Goal: Task Accomplishment & Management: Complete application form

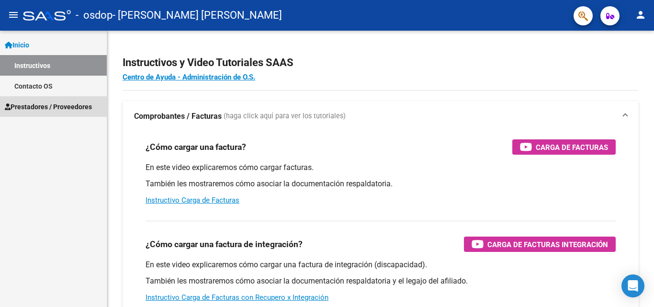
click at [53, 106] on span "Prestadores / Proveedores" at bounding box center [48, 107] width 87 height 11
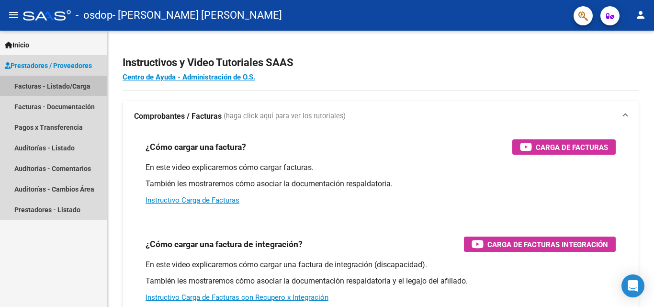
click at [76, 80] on link "Facturas - Listado/Carga" at bounding box center [53, 86] width 107 height 21
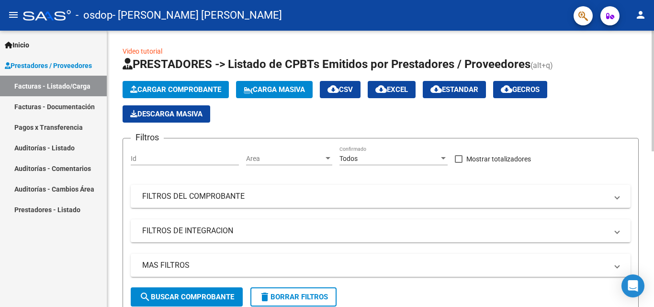
click at [194, 83] on button "Cargar Comprobante" at bounding box center [176, 89] width 106 height 17
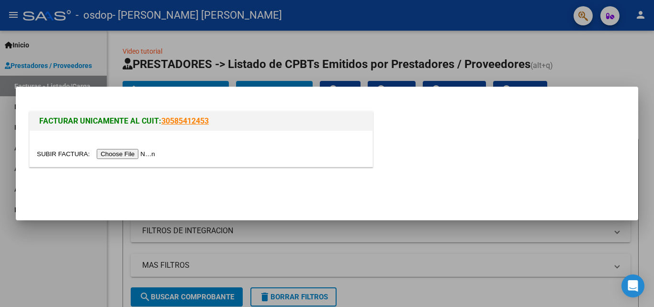
click at [156, 57] on div at bounding box center [327, 153] width 654 height 307
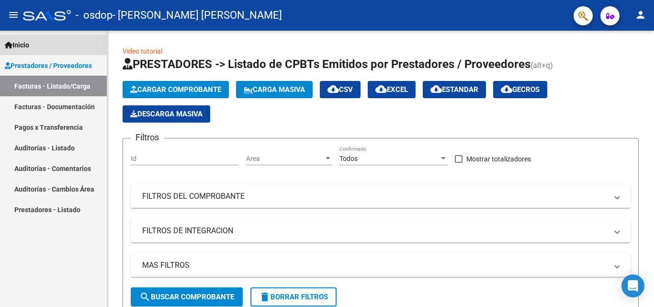
click at [28, 43] on span "Inicio" at bounding box center [17, 45] width 24 height 11
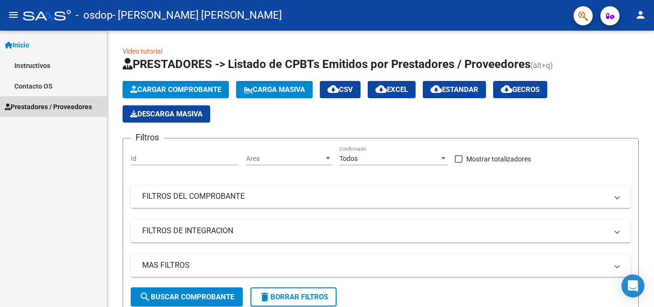
click at [63, 105] on span "Prestadores / Proveedores" at bounding box center [48, 107] width 87 height 11
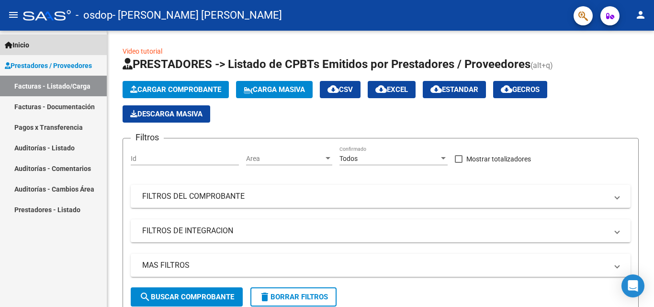
click at [23, 47] on span "Inicio" at bounding box center [17, 45] width 24 height 11
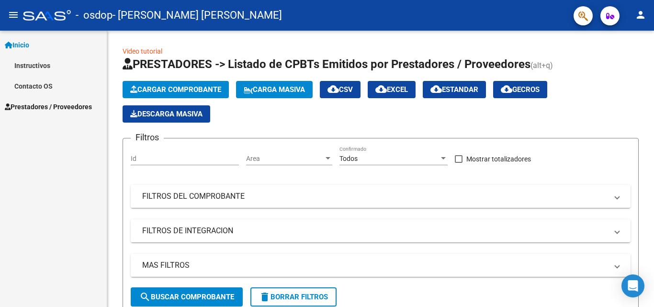
click at [39, 65] on link "Instructivos" at bounding box center [53, 65] width 107 height 21
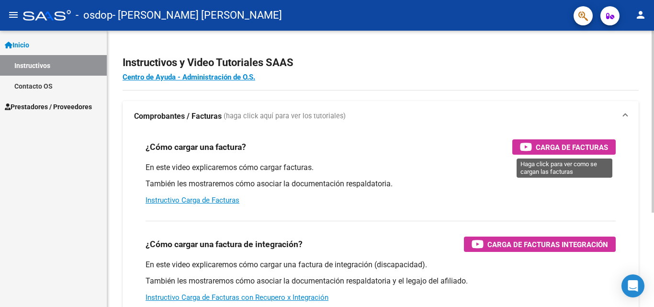
click at [558, 148] on span "Carga de Facturas" at bounding box center [572, 147] width 72 height 12
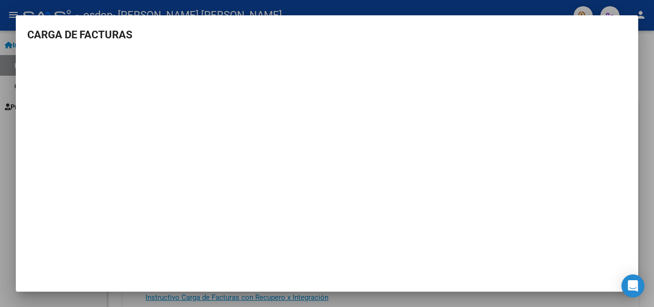
click at [521, 26] on mat-dialog-container "CARGA DE FACTURAS" at bounding box center [327, 153] width 623 height 276
click at [23, 12] on div at bounding box center [327, 153] width 654 height 307
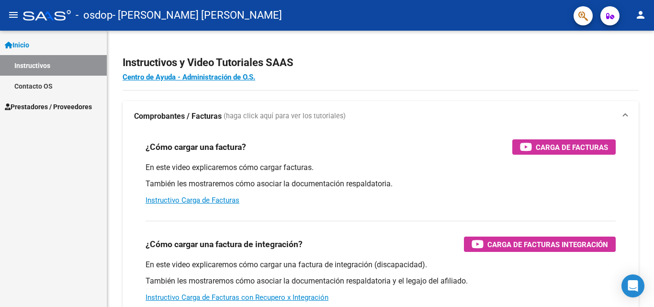
click at [31, 104] on span "Prestadores / Proveedores" at bounding box center [48, 107] width 87 height 11
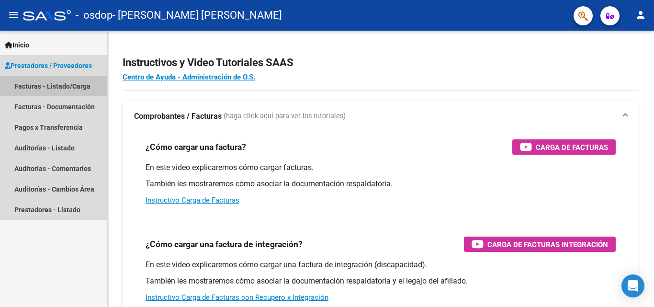
click at [35, 87] on link "Facturas - Listado/Carga" at bounding box center [53, 86] width 107 height 21
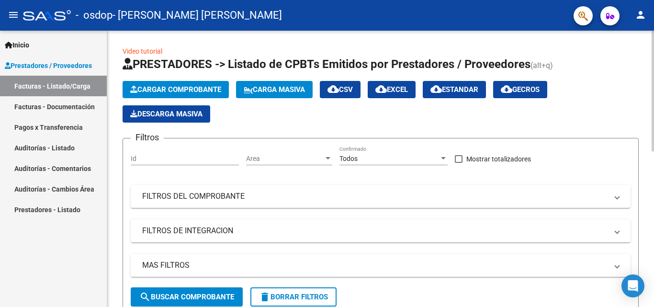
click at [135, 90] on icon "button" at bounding box center [133, 89] width 7 height 7
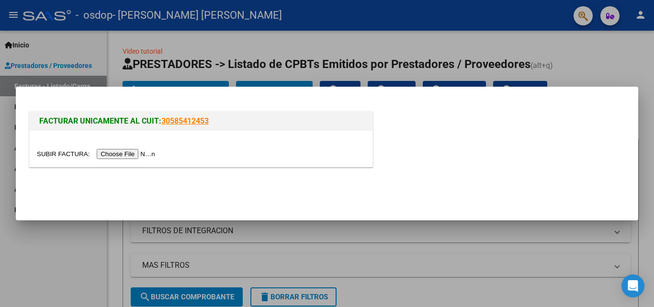
click at [124, 150] on input "file" at bounding box center [97, 154] width 121 height 10
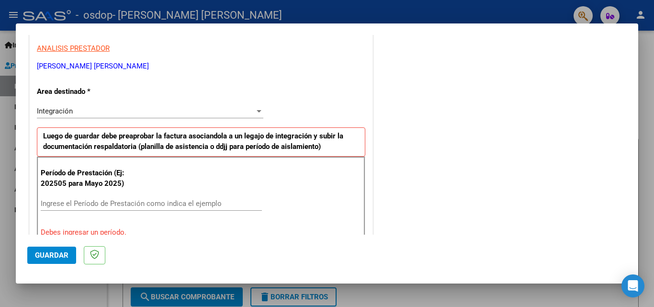
scroll to position [168, 0]
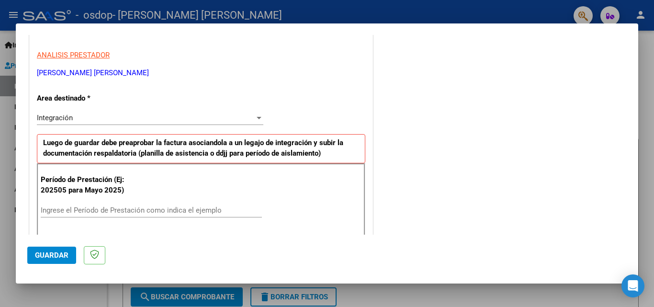
click at [65, 119] on span "Integración" at bounding box center [55, 117] width 36 height 9
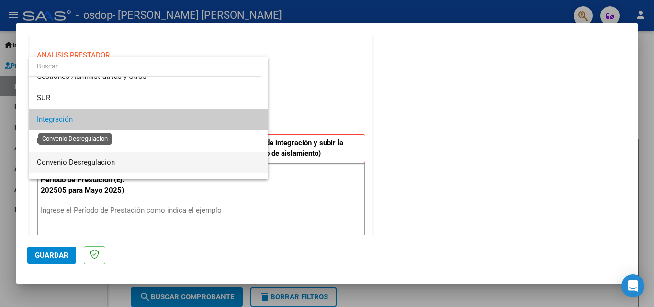
scroll to position [23, 0]
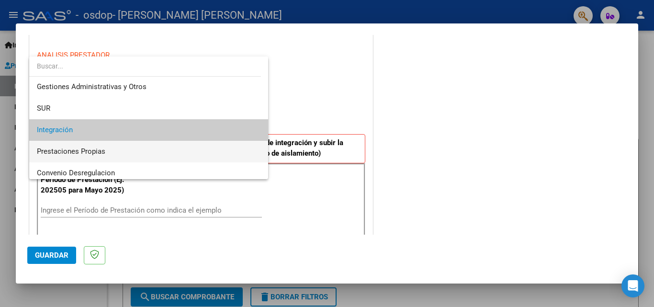
click at [112, 141] on span "Prestaciones Propias" at bounding box center [149, 152] width 224 height 22
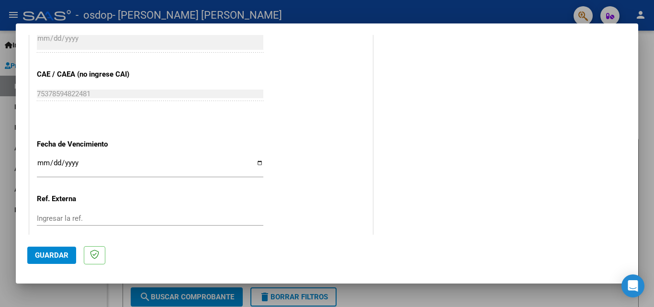
scroll to position [503, 0]
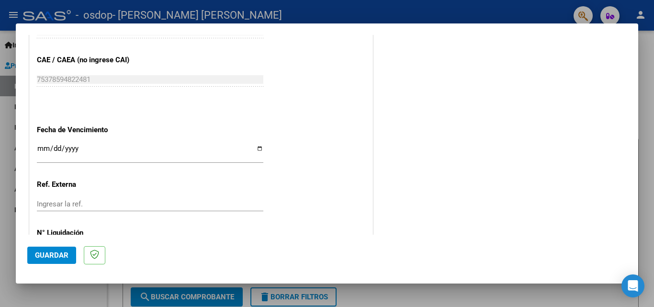
click at [40, 149] on input "Ingresar la fecha" at bounding box center [150, 152] width 226 height 15
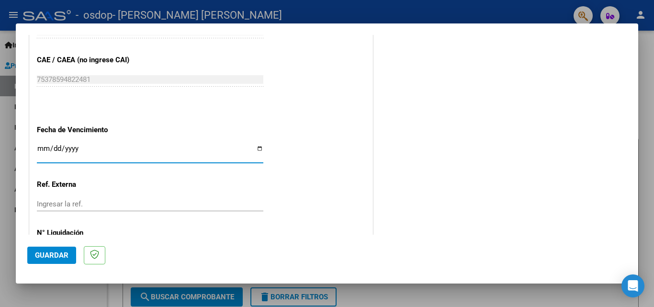
click at [256, 151] on input "Ingresar la fecha" at bounding box center [150, 152] width 226 height 15
type input "[DATE]"
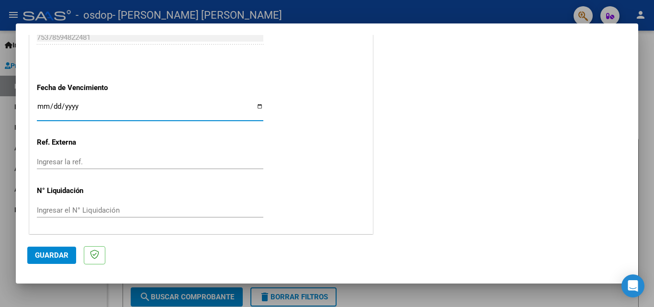
scroll to position [547, 0]
click at [64, 211] on input "Ingresar el N° Liquidación" at bounding box center [150, 208] width 226 height 9
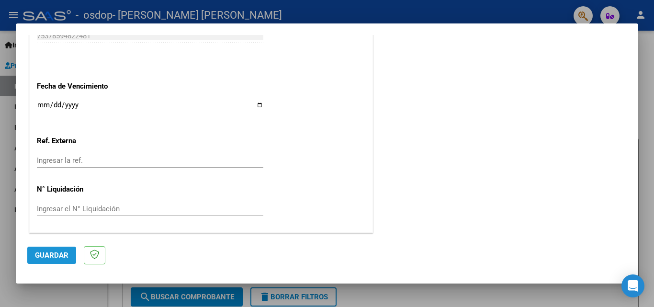
click at [57, 252] on span "Guardar" at bounding box center [52, 255] width 34 height 9
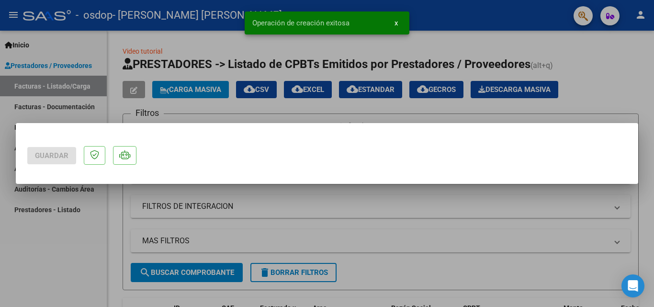
scroll to position [0, 0]
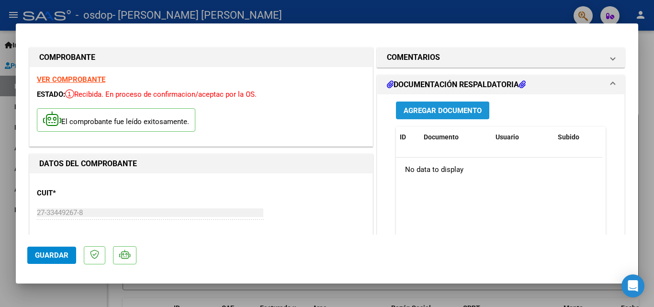
click at [431, 108] on span "Agregar Documento" at bounding box center [443, 110] width 78 height 9
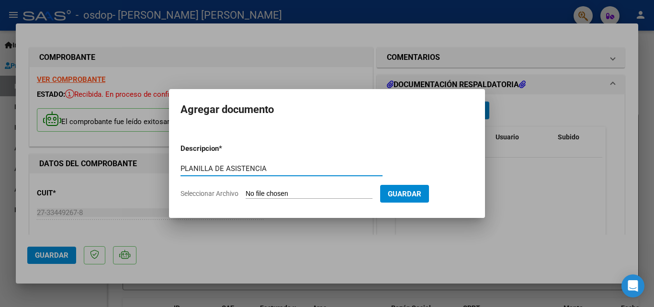
type input "PLANILLA DE ASISTENCIA"
click at [272, 194] on input "Seleccionar Archivo" at bounding box center [309, 194] width 127 height 9
type input "C:\fakepath\AGOSTO.pdf"
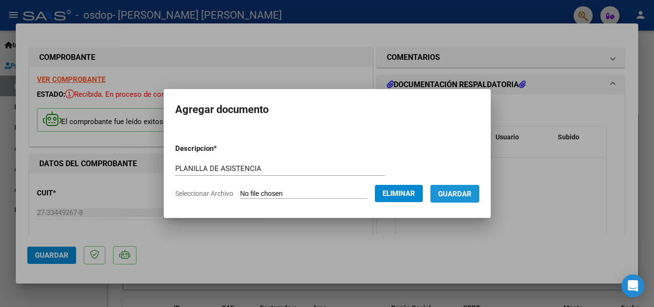
click at [468, 189] on span "Guardar" at bounding box center [455, 193] width 34 height 9
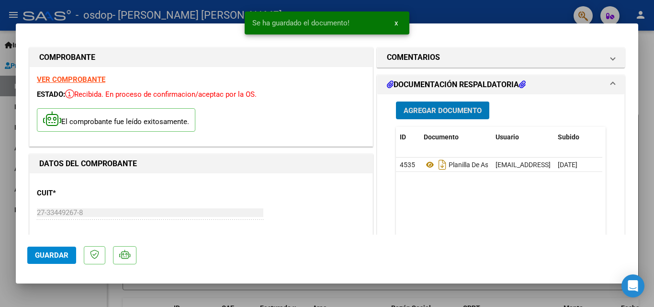
click at [443, 107] on span "Agregar Documento" at bounding box center [443, 110] width 78 height 9
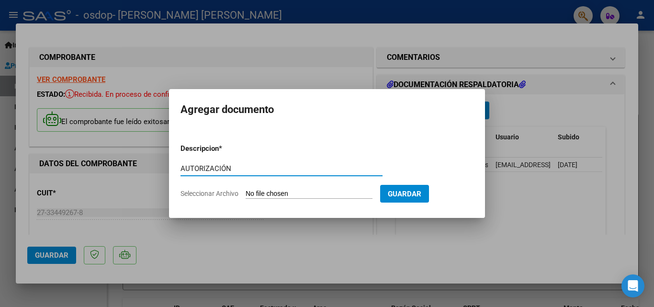
type input "AUTORIZACIÓN"
click at [291, 193] on input "Seleccionar Archivo" at bounding box center [309, 194] width 127 height 9
type input "C:\fakepath\SACCANI.pdf"
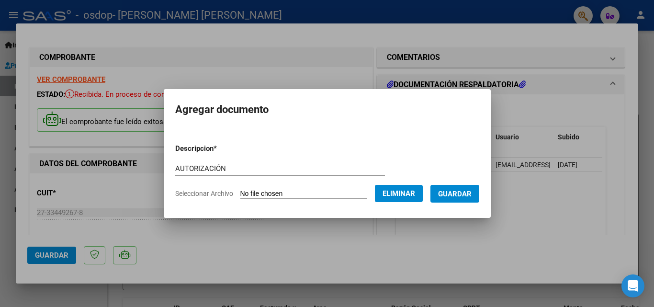
click at [449, 191] on span "Guardar" at bounding box center [455, 194] width 34 height 9
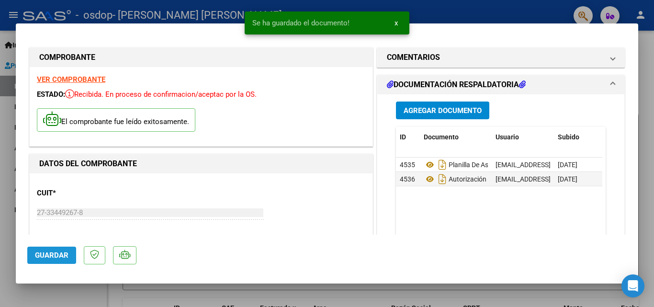
click at [67, 257] on span "Guardar" at bounding box center [52, 255] width 34 height 9
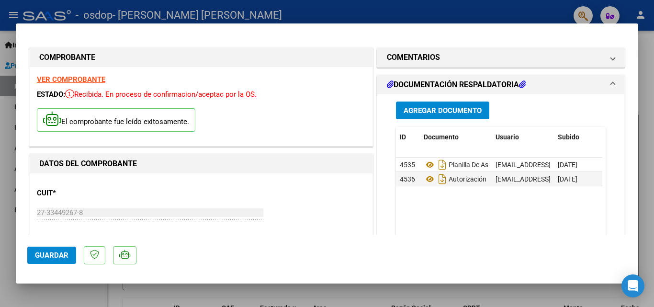
click at [51, 252] on span "Guardar" at bounding box center [52, 255] width 34 height 9
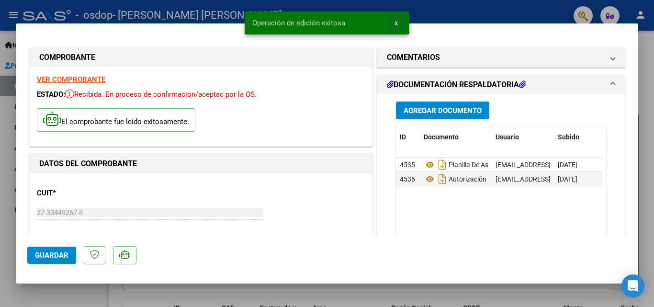
click at [396, 22] on span "x" at bounding box center [396, 23] width 3 height 9
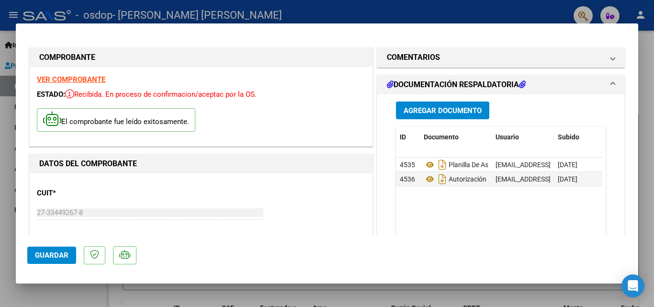
click at [419, 7] on div at bounding box center [327, 153] width 654 height 307
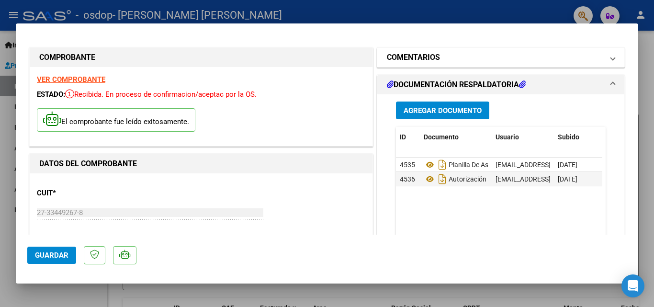
type input "$ 0,00"
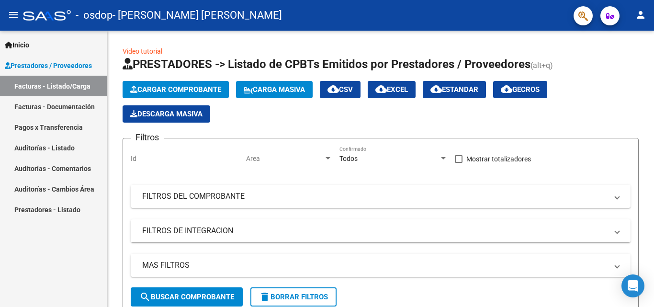
click at [83, 85] on link "Facturas - Listado/Carga" at bounding box center [53, 86] width 107 height 21
click at [19, 45] on span "Inicio" at bounding box center [17, 45] width 24 height 11
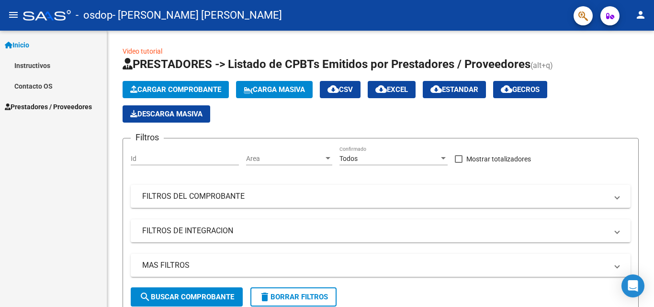
click at [636, 15] on mat-icon "person" at bounding box center [640, 14] width 11 height 11
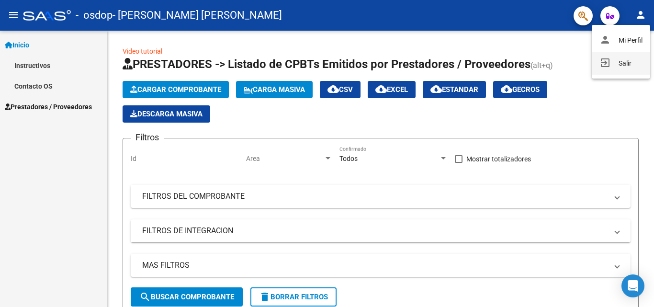
click at [630, 63] on button "exit_to_app Salir" at bounding box center [621, 63] width 58 height 23
